Goal: Use online tool/utility: Utilize a website feature to perform a specific function

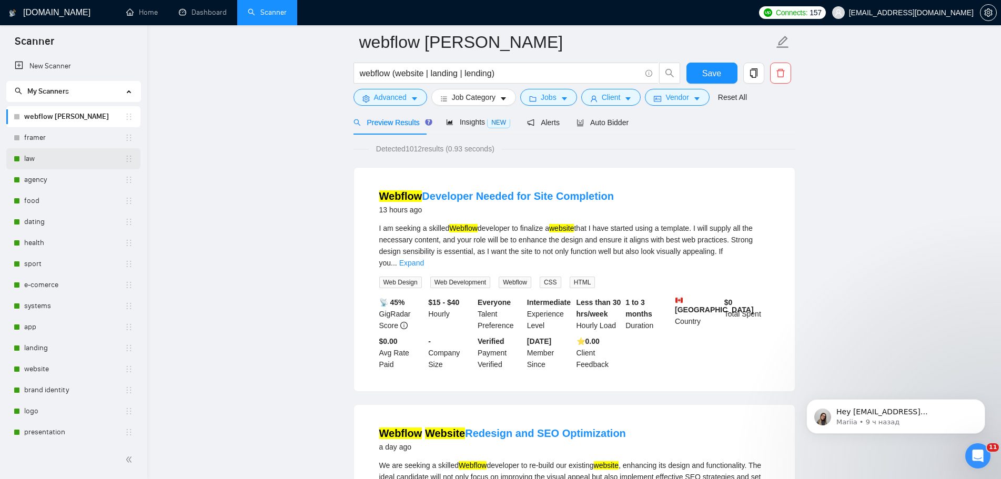
click at [54, 157] on link "law" at bounding box center [74, 158] width 100 height 21
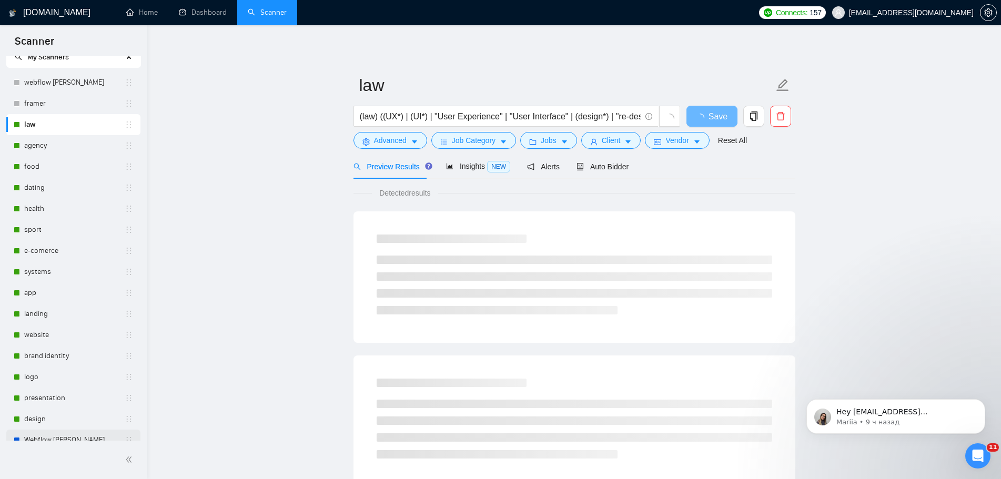
scroll to position [53, 0]
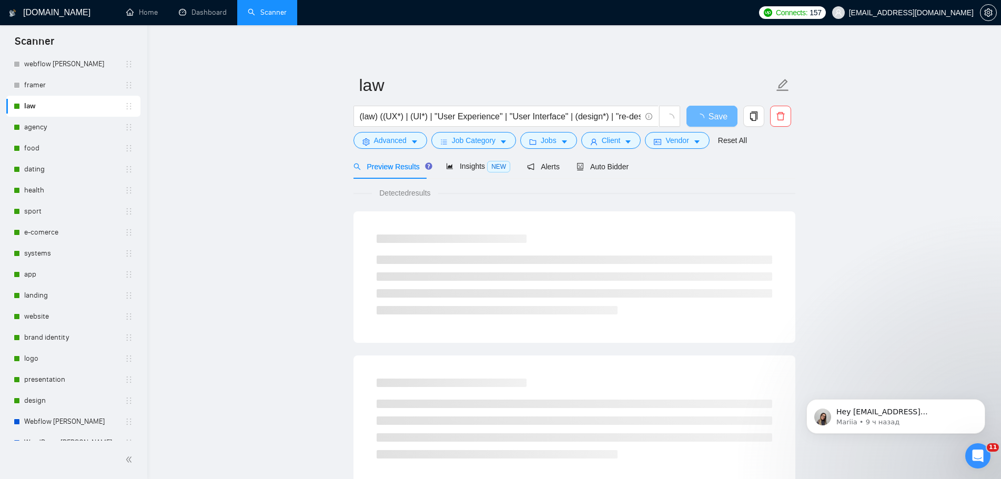
click at [46, 404] on link "design" at bounding box center [74, 400] width 100 height 21
click at [610, 172] on div "Auto Bidder" at bounding box center [602, 166] width 52 height 25
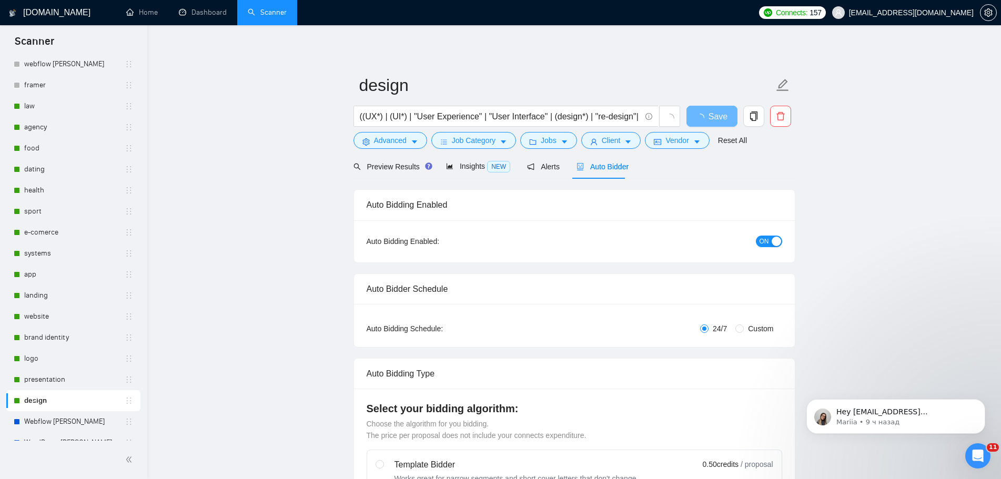
radio input "false"
radio input "true"
checkbox input "true"
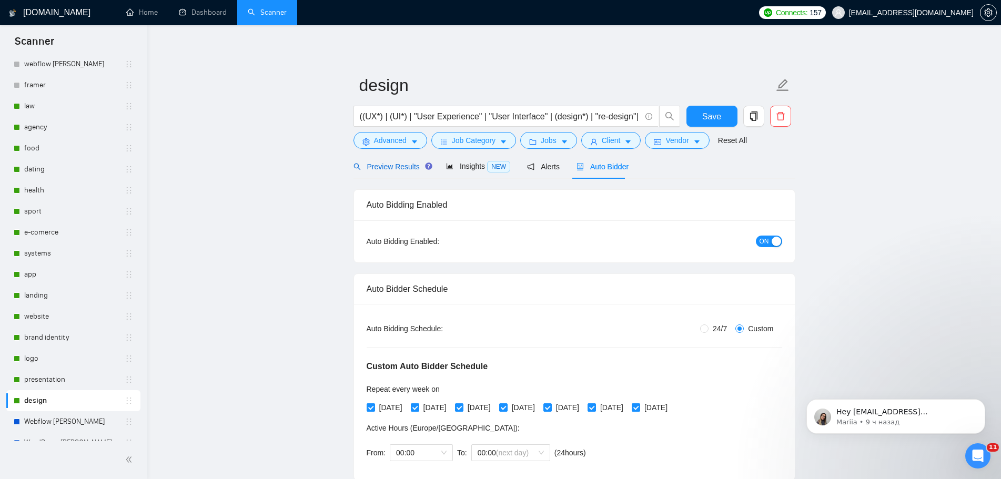
click at [401, 169] on span "Preview Results" at bounding box center [391, 167] width 76 height 8
